Goal: Task Accomplishment & Management: Use online tool/utility

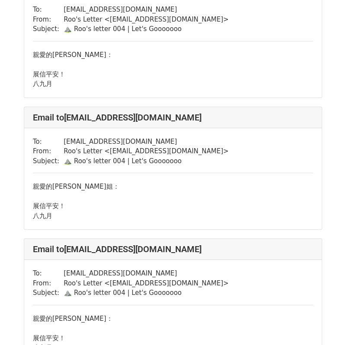
scroll to position [325, 0]
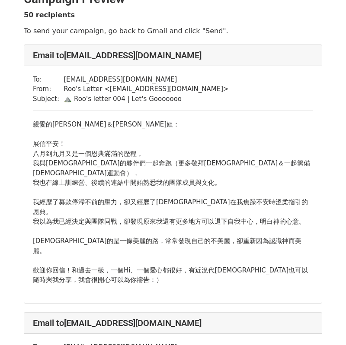
scroll to position [71, 0]
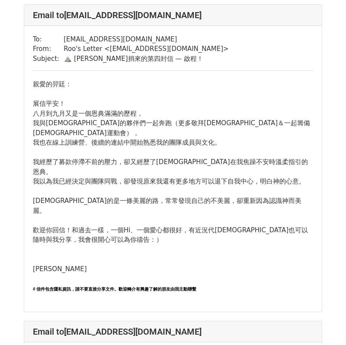
scroll to position [2018, 0]
